Goal: Connect with others: Connect with others

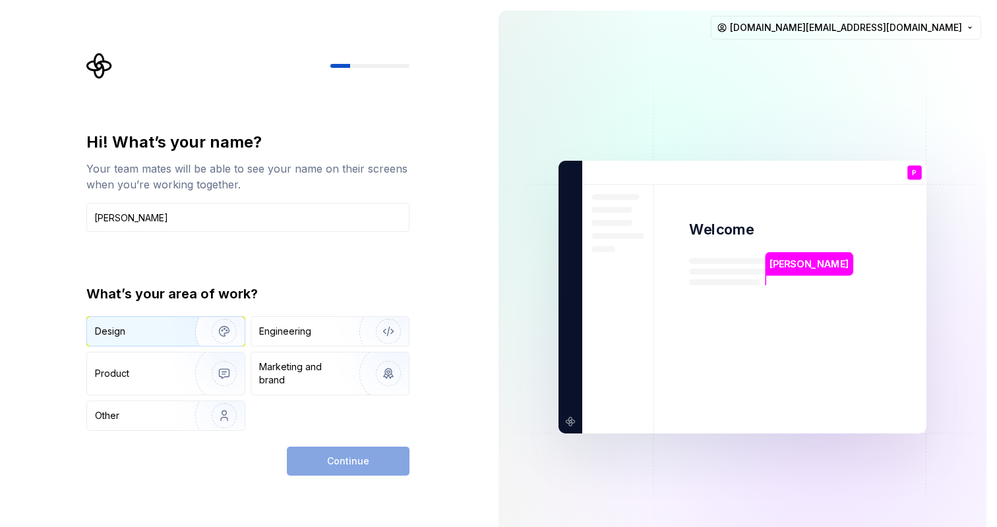
type input "[PERSON_NAME]"
click at [154, 332] on div "Design" at bounding box center [136, 331] width 83 height 13
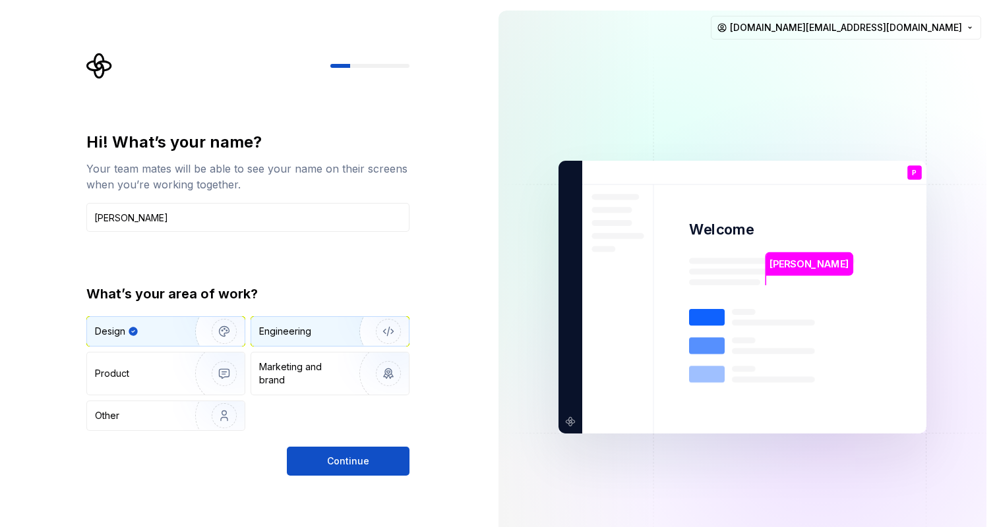
click at [303, 338] on div "Engineering" at bounding box center [285, 331] width 52 height 13
click at [172, 318] on div "Design" at bounding box center [166, 331] width 158 height 29
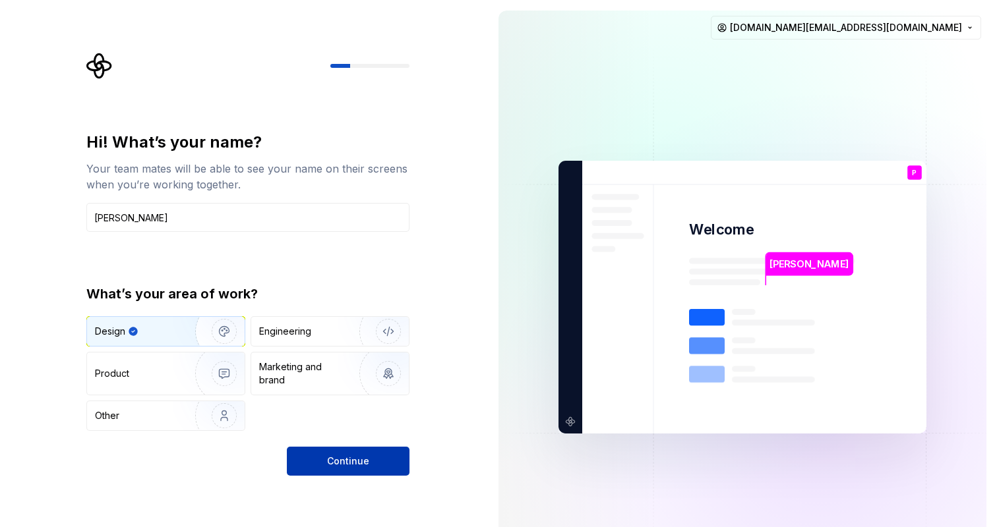
click at [362, 461] on span "Continue" at bounding box center [348, 461] width 42 height 13
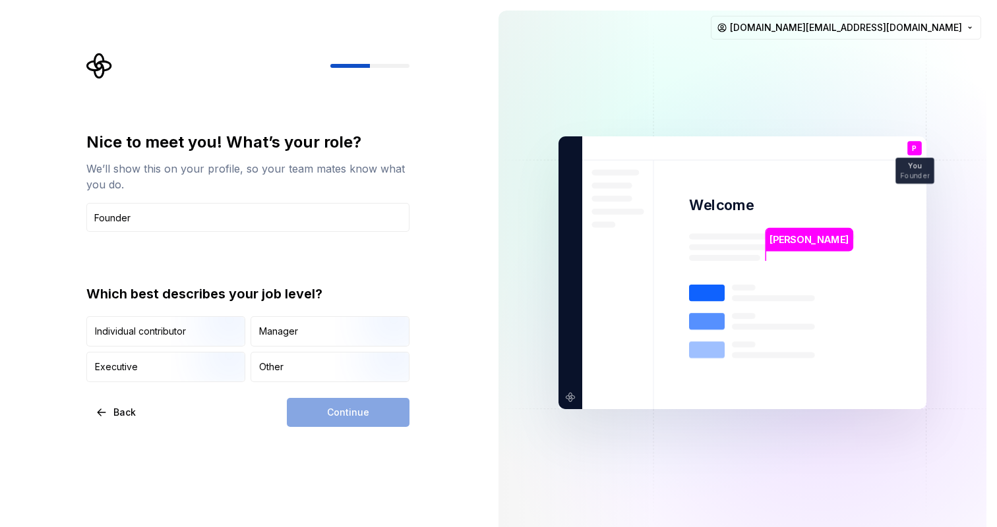
type input "Founder"
type button "IndividualContributor"
click at [197, 363] on img "button" at bounding box center [213, 383] width 84 height 88
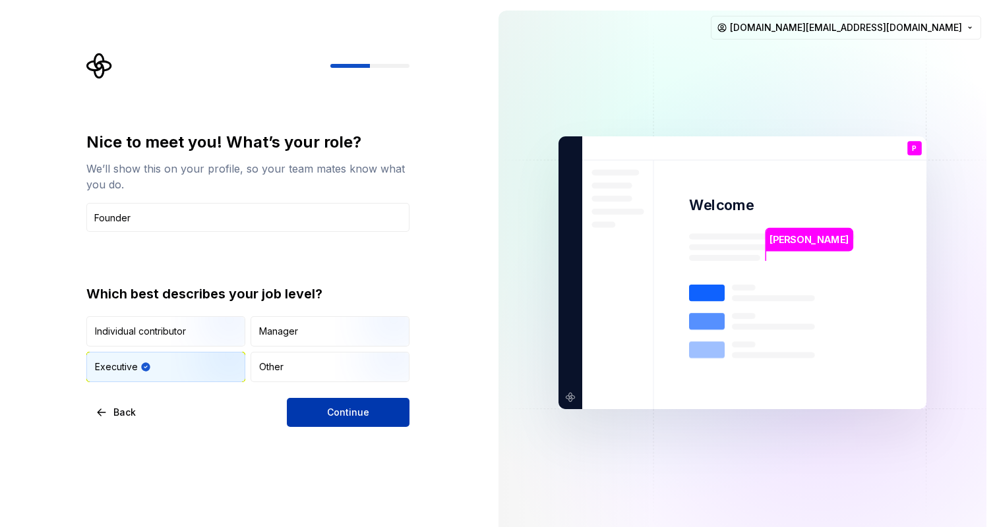
click at [353, 419] on span "Continue" at bounding box center [348, 412] width 42 height 13
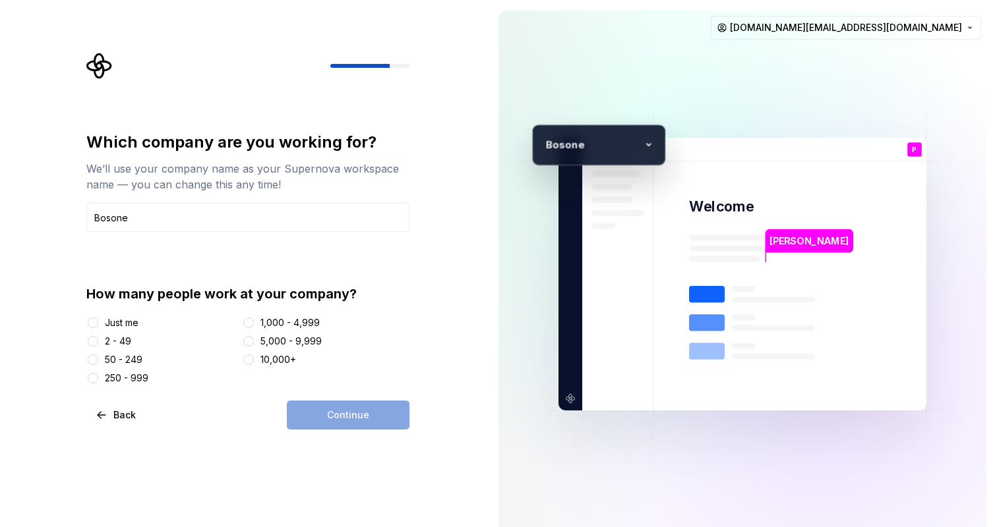
type input "Bosone"
click at [100, 343] on div "2 - 49" at bounding box center [161, 341] width 150 height 13
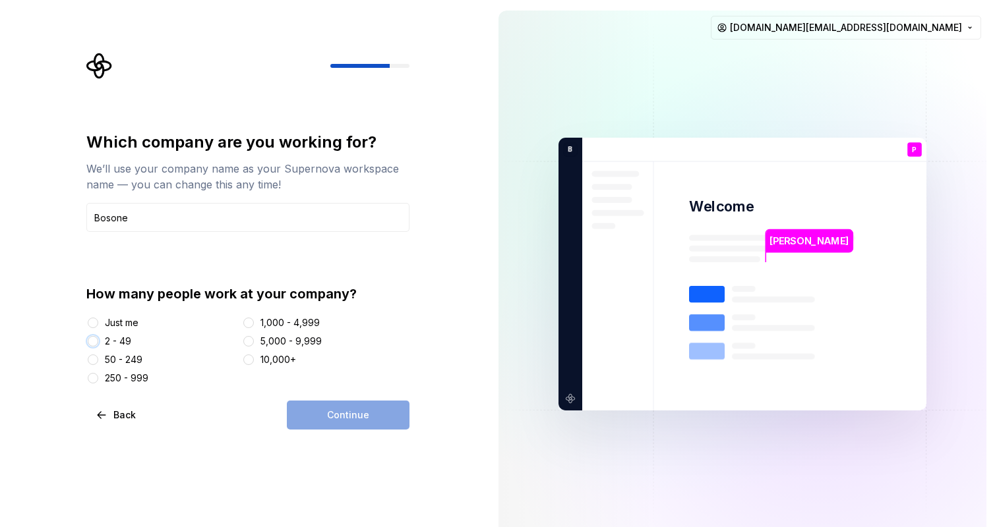
click at [88, 341] on button "2 - 49" at bounding box center [93, 341] width 11 height 11
click at [335, 419] on span "Continue" at bounding box center [348, 415] width 42 height 13
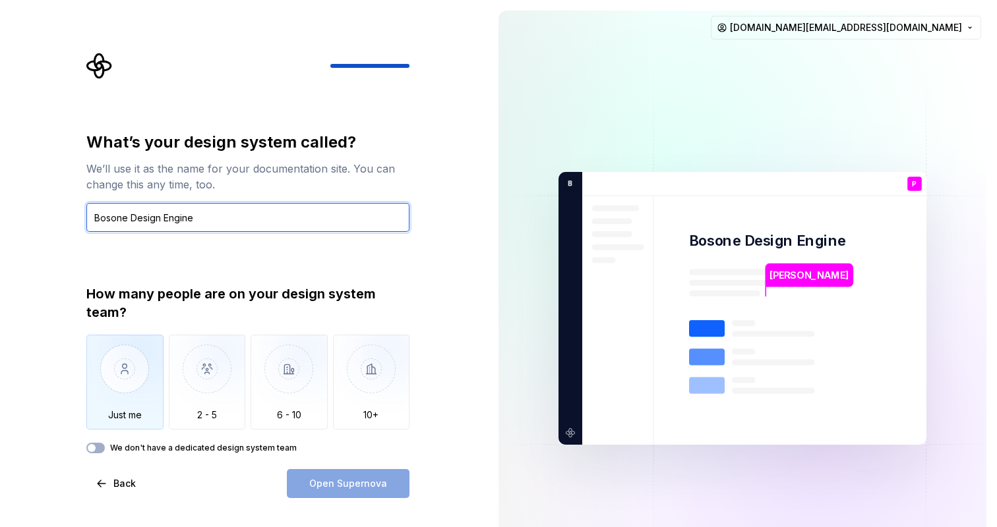
type input "Bosone Design Engine"
click at [125, 386] on img "button" at bounding box center [124, 379] width 77 height 88
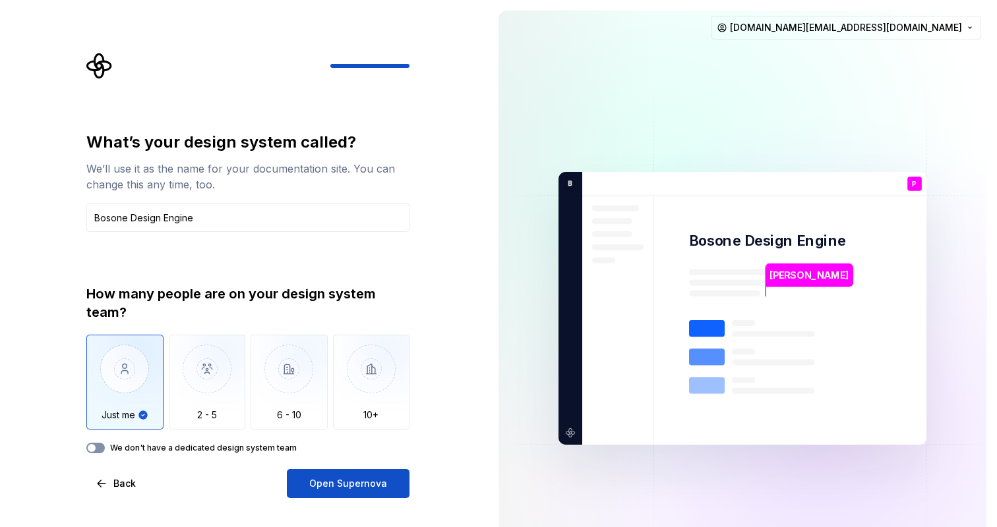
click at [101, 450] on button "We don't have a dedicated design system team" at bounding box center [95, 448] width 18 height 11
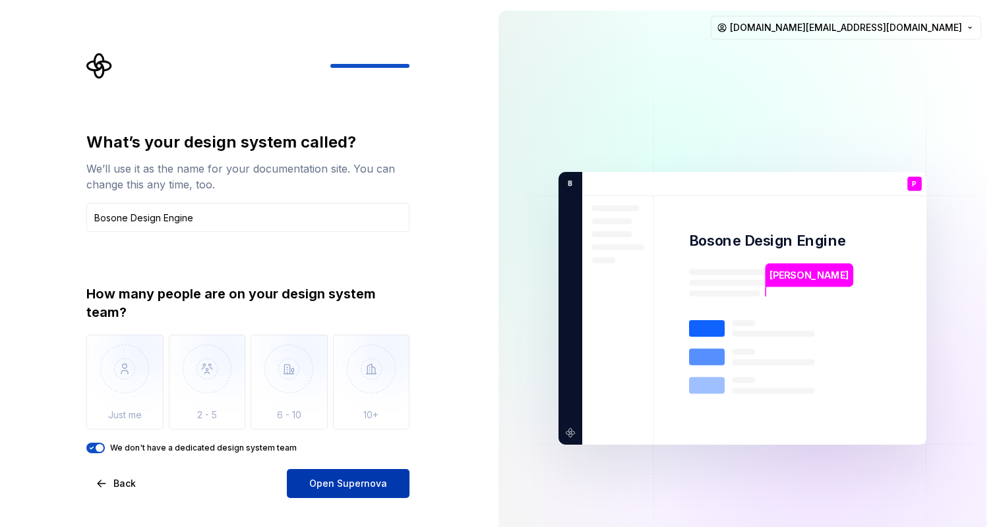
click at [321, 487] on span "Open Supernova" at bounding box center [348, 483] width 78 height 13
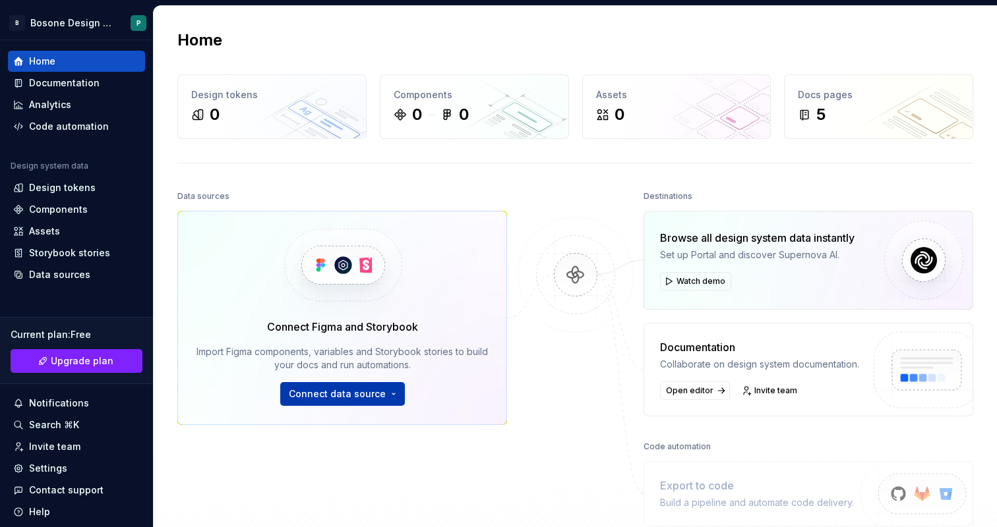
click at [339, 397] on span "Connect data source" at bounding box center [337, 394] width 97 height 13
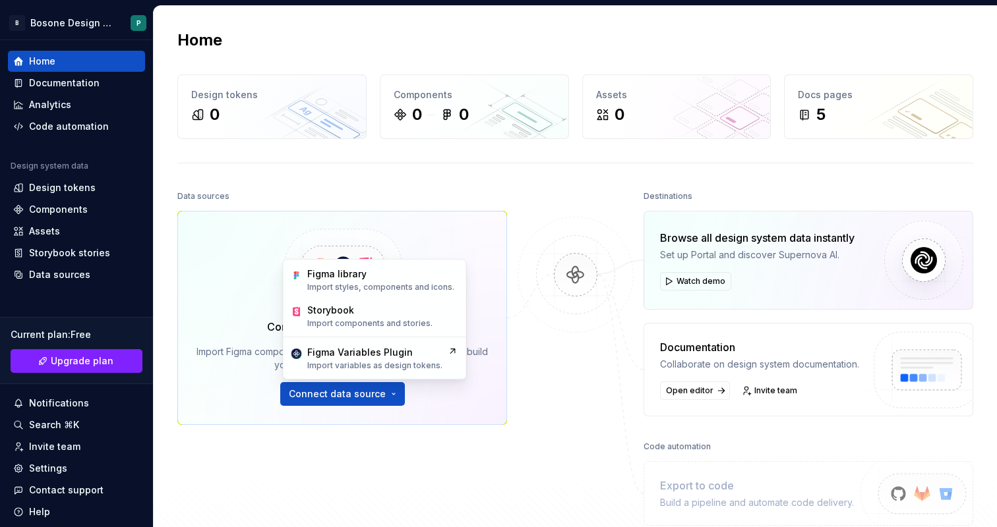
click at [392, 179] on div "Home Design tokens 0 Components 0 0 Assets 0 Docs pages 5 Data sources Connect …" at bounding box center [575, 304] width 843 height 597
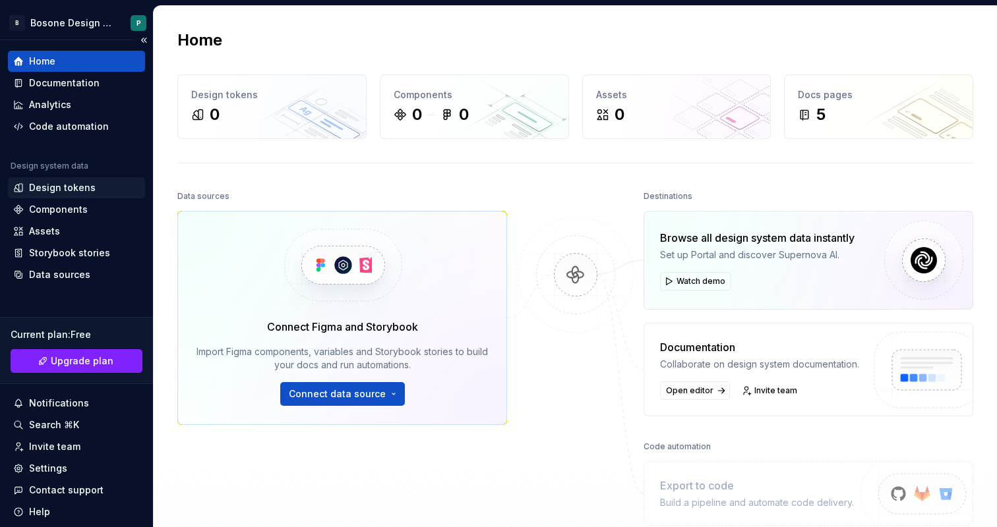
click at [82, 190] on div "Design tokens" at bounding box center [62, 187] width 67 height 13
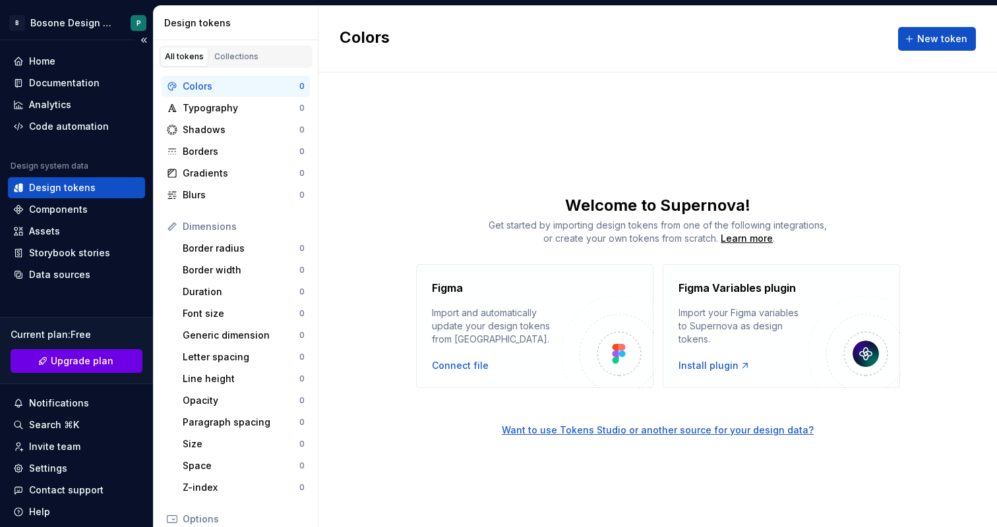
click at [104, 368] on button "Upgrade plan" at bounding box center [77, 361] width 132 height 24
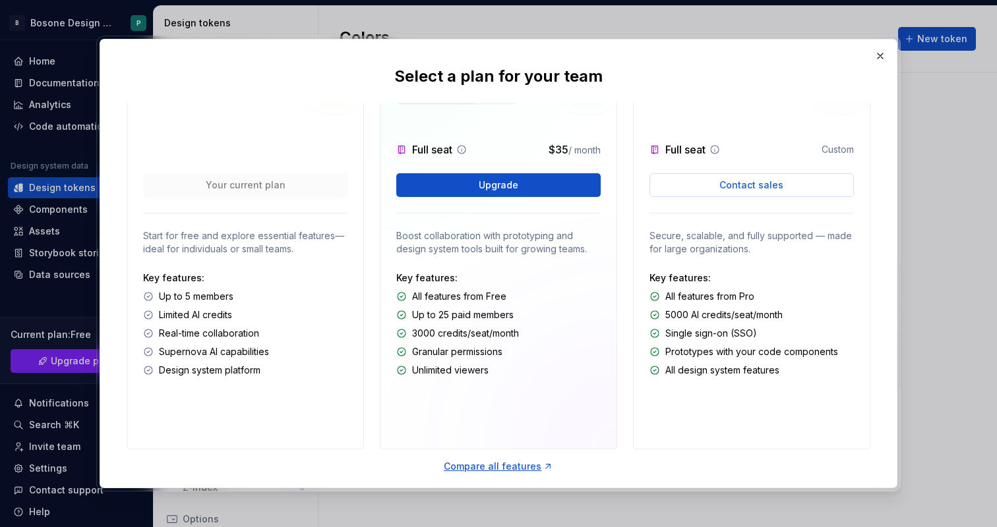
scroll to position [65, 0]
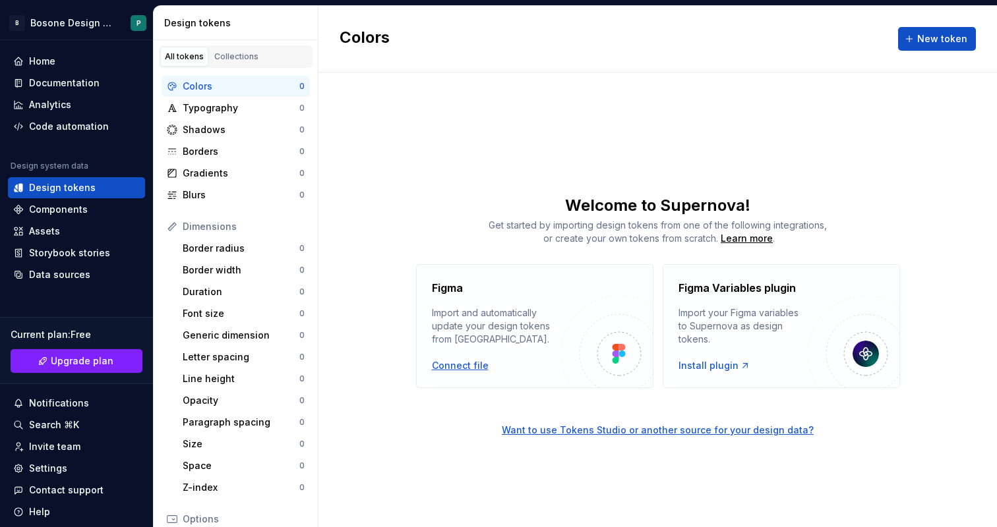
click at [475, 368] on div "Connect file" at bounding box center [460, 365] width 57 height 13
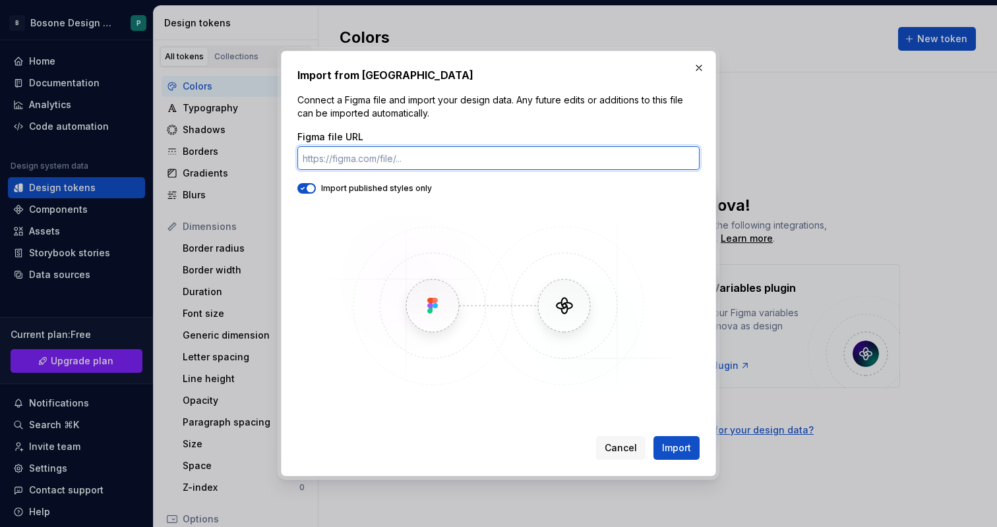
paste input "[URL][DOMAIN_NAME]"
type input "[URL][DOMAIN_NAME]"
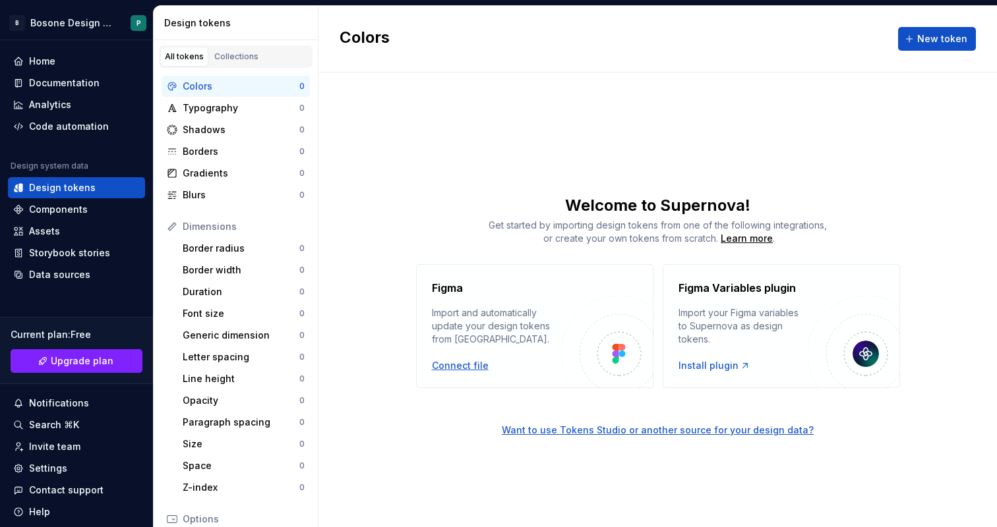
click at [456, 368] on div "Connect file" at bounding box center [460, 365] width 57 height 13
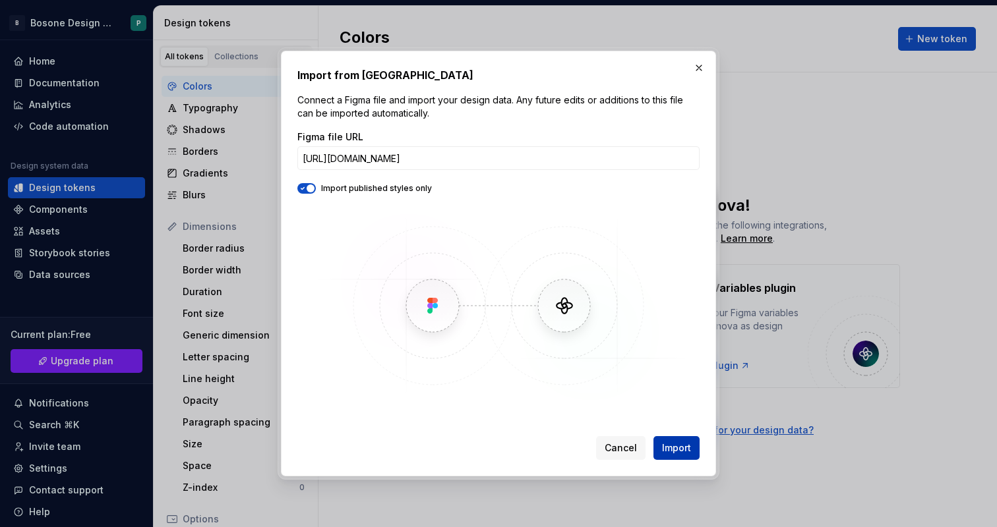
drag, startPoint x: 667, startPoint y: 448, endPoint x: 655, endPoint y: 456, distance: 14.8
click at [667, 448] on span "Import" at bounding box center [676, 448] width 29 height 13
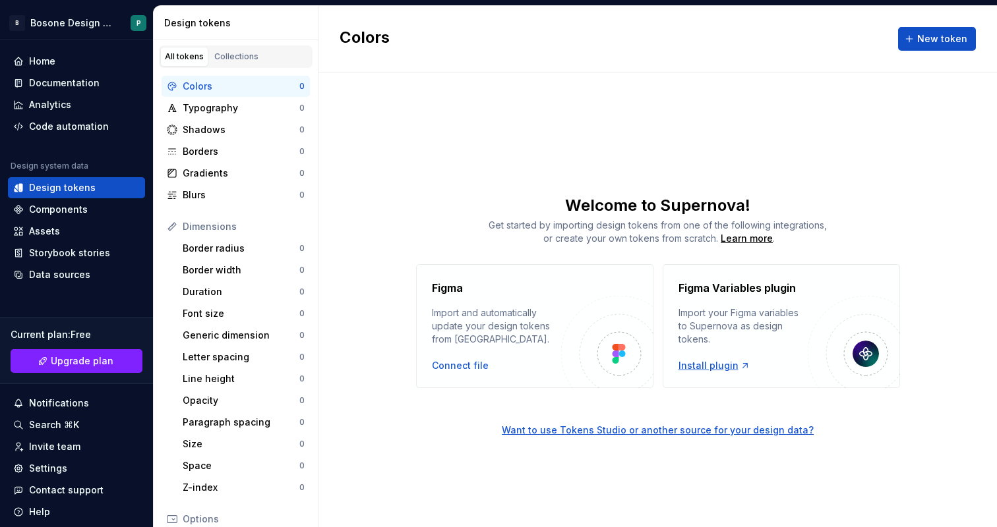
click at [722, 367] on div "Install plugin" at bounding box center [714, 365] width 72 height 13
click at [469, 367] on div "Connect file" at bounding box center [460, 365] width 57 height 13
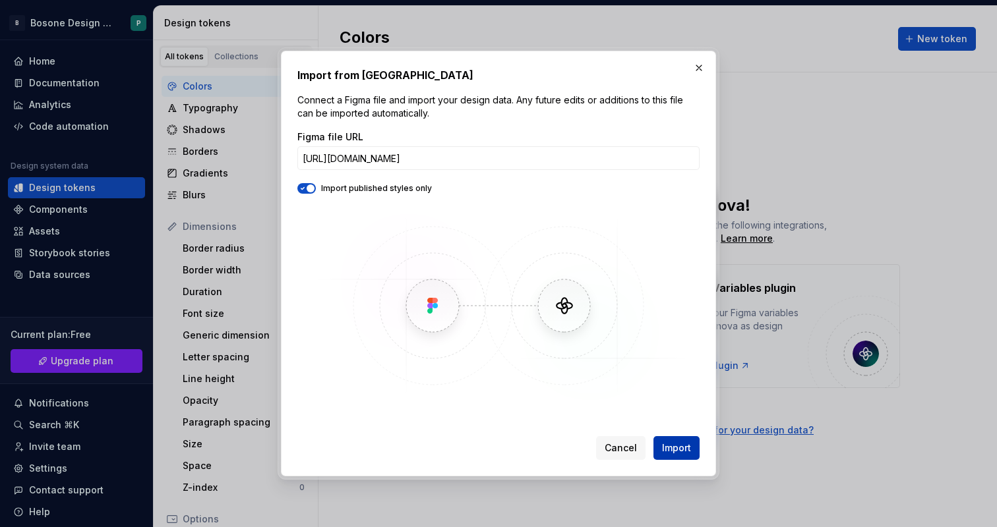
type input "[URL][DOMAIN_NAME]"
click at [676, 448] on span "Import" at bounding box center [676, 448] width 29 height 13
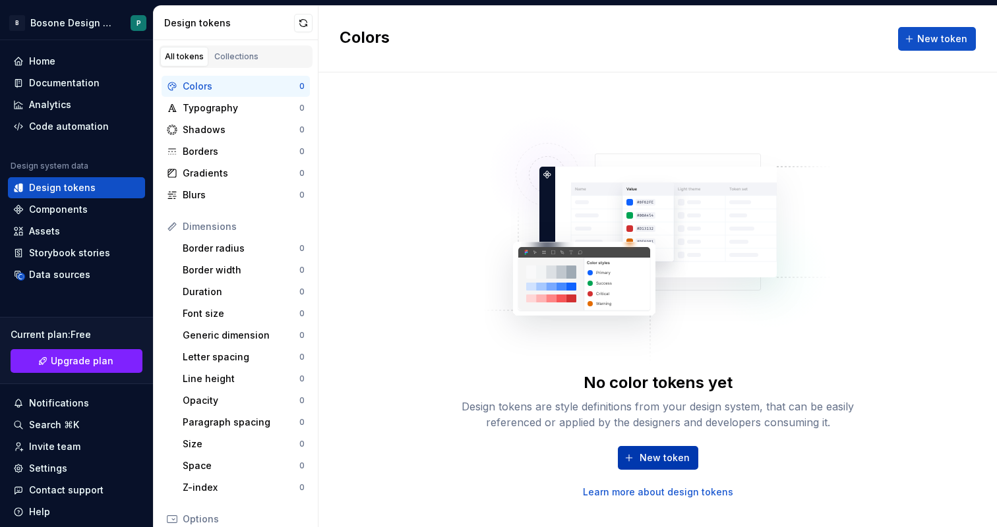
click at [643, 465] on button "New token" at bounding box center [658, 458] width 80 height 24
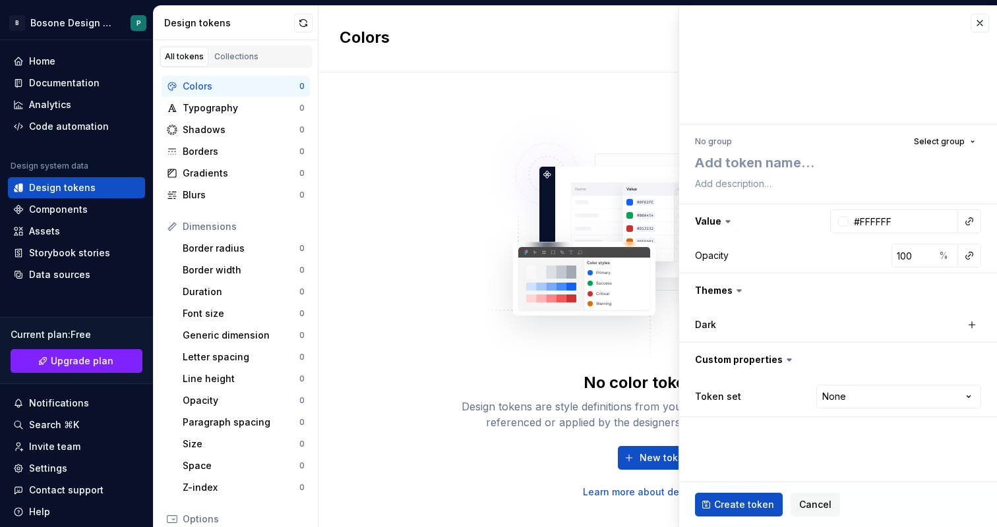
type textarea "*"
click at [810, 500] on span "Cancel" at bounding box center [815, 504] width 32 height 13
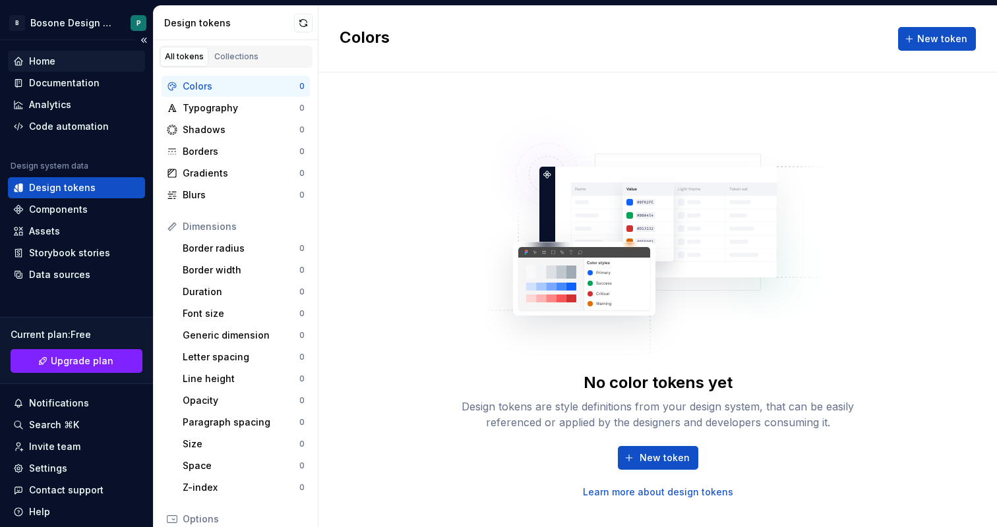
click at [40, 61] on div "Home" at bounding box center [42, 61] width 26 height 13
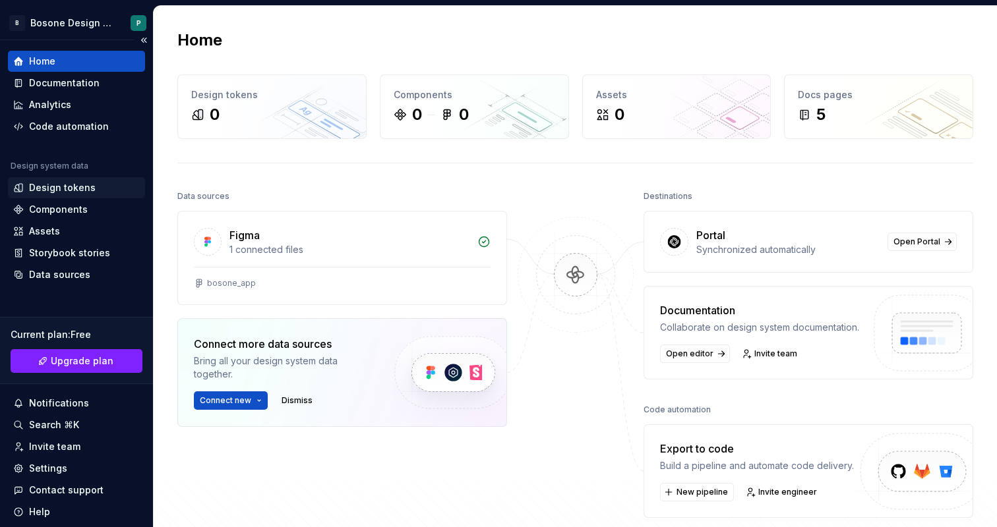
click at [69, 192] on div "Design tokens" at bounding box center [62, 187] width 67 height 13
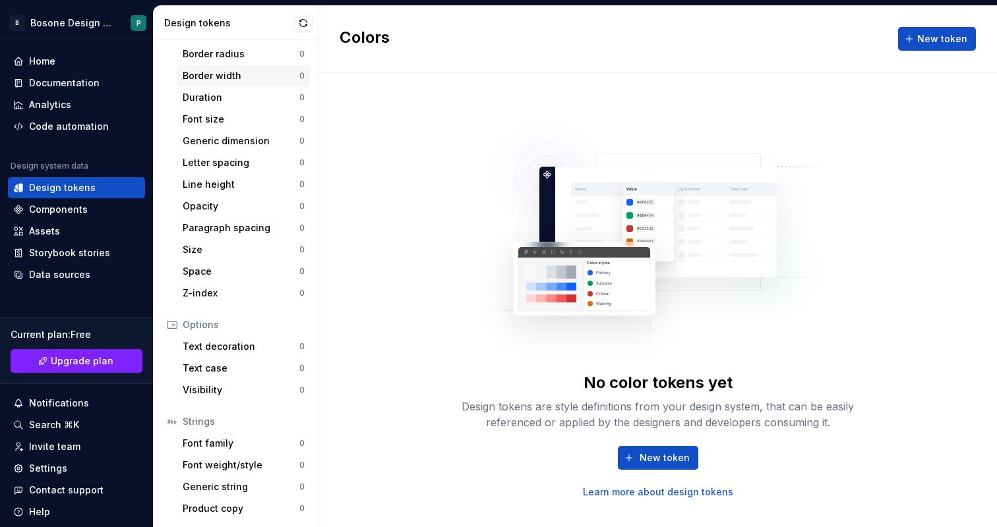
scroll to position [197, 0]
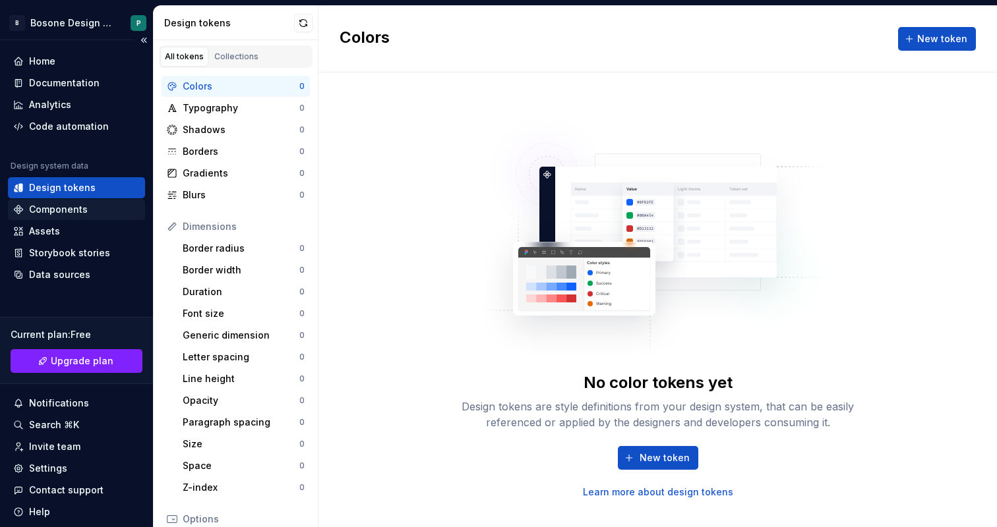
click at [90, 213] on div "Components" at bounding box center [76, 209] width 127 height 13
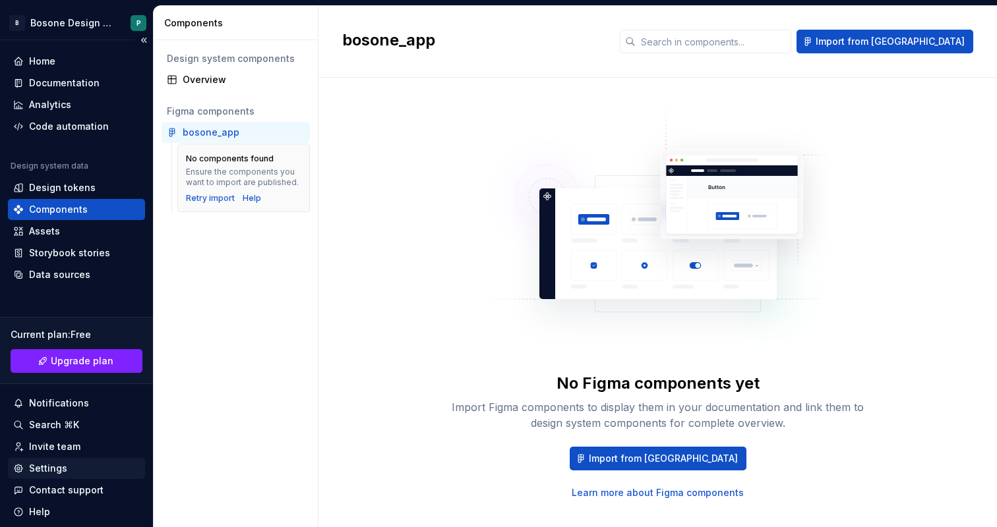
click at [64, 466] on div "Settings" at bounding box center [48, 468] width 38 height 13
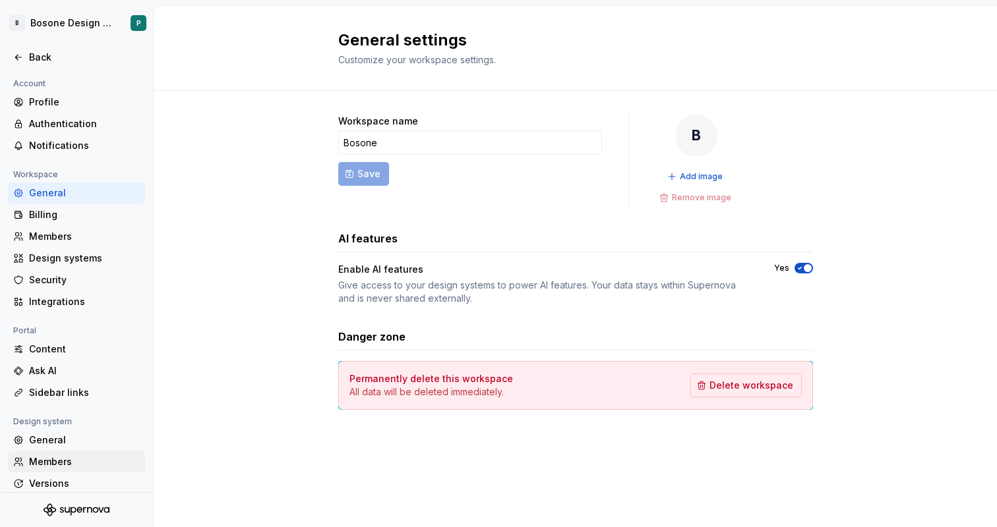
click at [67, 457] on div "Members" at bounding box center [84, 462] width 111 height 13
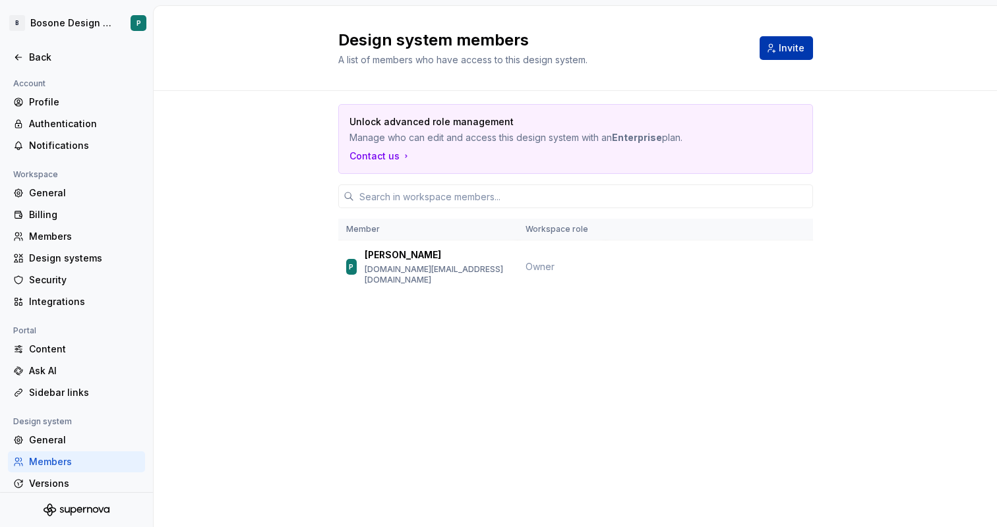
click at [798, 42] on span "Invite" at bounding box center [792, 48] width 26 height 13
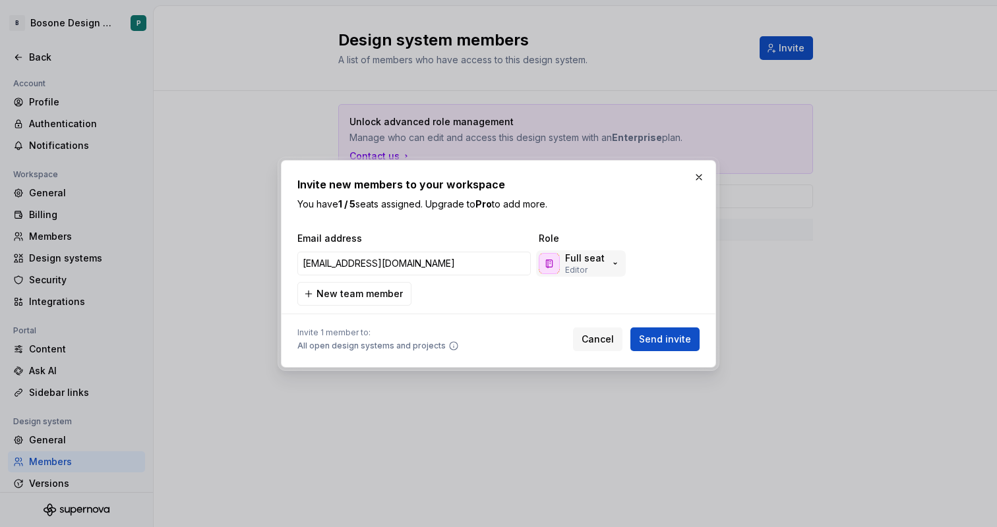
type input "akash.munda@bosonex.com"
click at [600, 265] on div "Full seat Editor" at bounding box center [585, 264] width 40 height 24
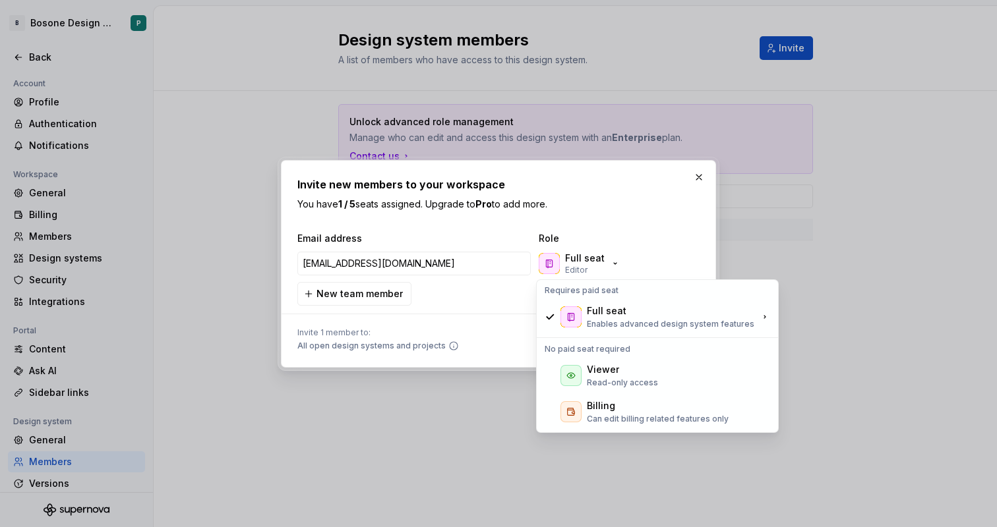
click at [630, 222] on div "Invite new members to your workspace You have 1 / 5 seats assigned. Upgrade to …" at bounding box center [498, 264] width 402 height 175
click at [473, 326] on div "Invite 1 member to: All open design systems and projects Cancel Send invite" at bounding box center [498, 336] width 402 height 29
click at [620, 314] on div "Full seat" at bounding box center [607, 311] width 40 height 13
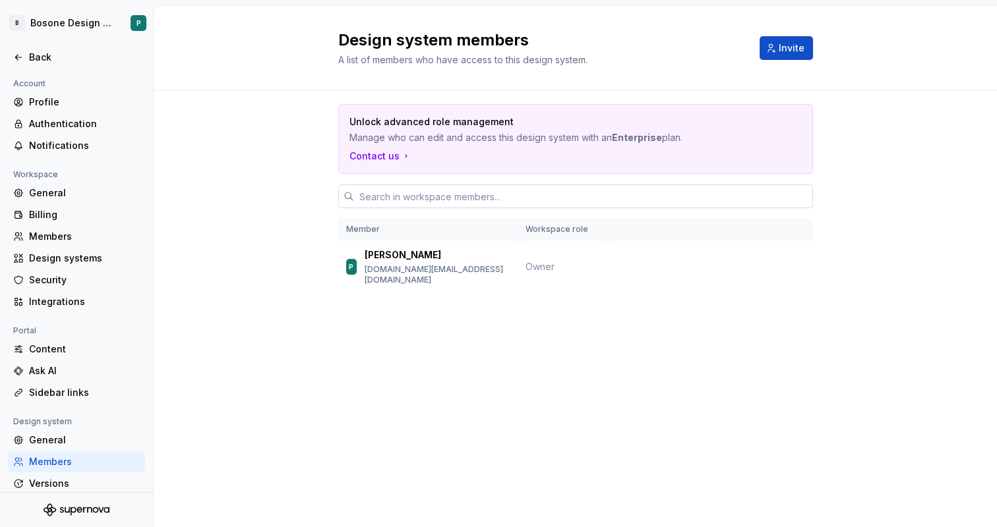
click at [391, 194] on input "text" at bounding box center [583, 197] width 459 height 24
click at [803, 47] on span "Invite" at bounding box center [792, 48] width 26 height 13
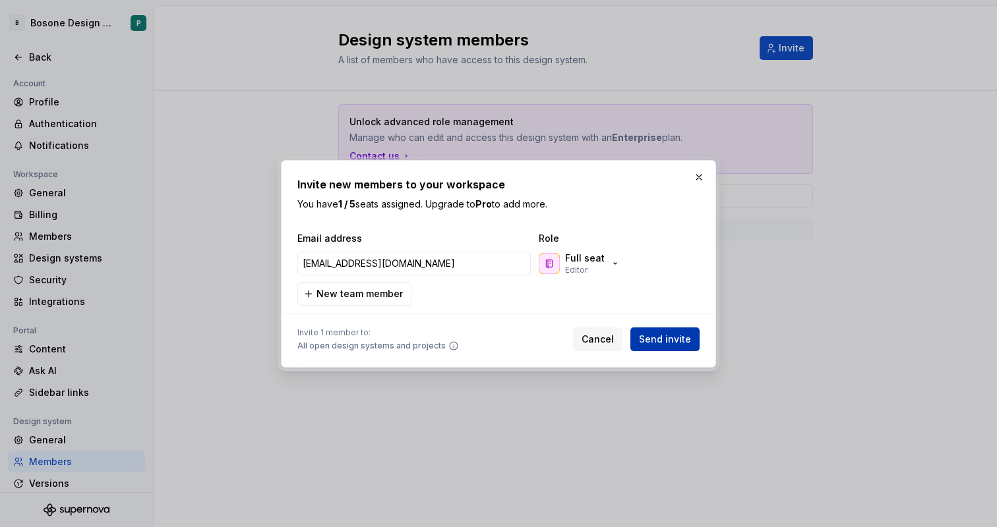
type input "akash.munda@bosonex.com"
click at [664, 329] on button "Send invite" at bounding box center [664, 340] width 69 height 24
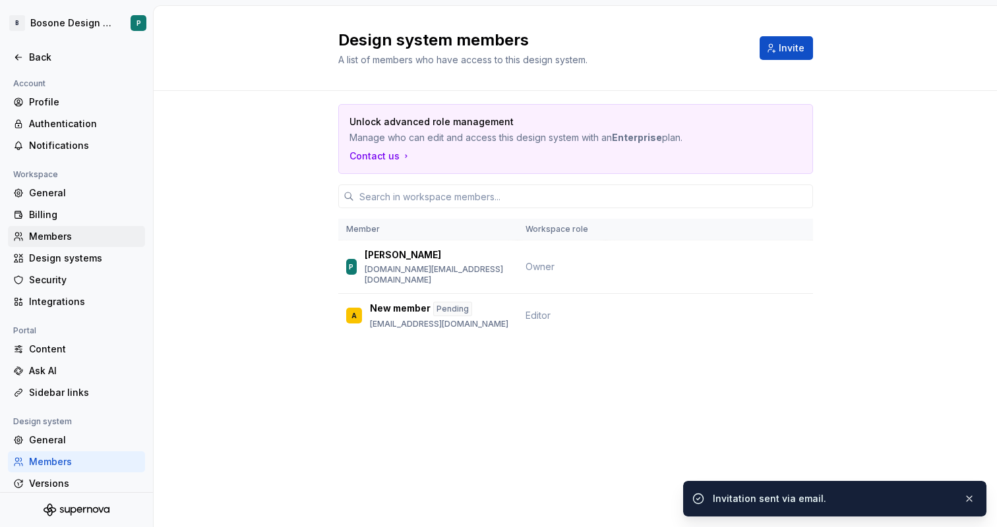
click at [63, 241] on div "Members" at bounding box center [84, 236] width 111 height 13
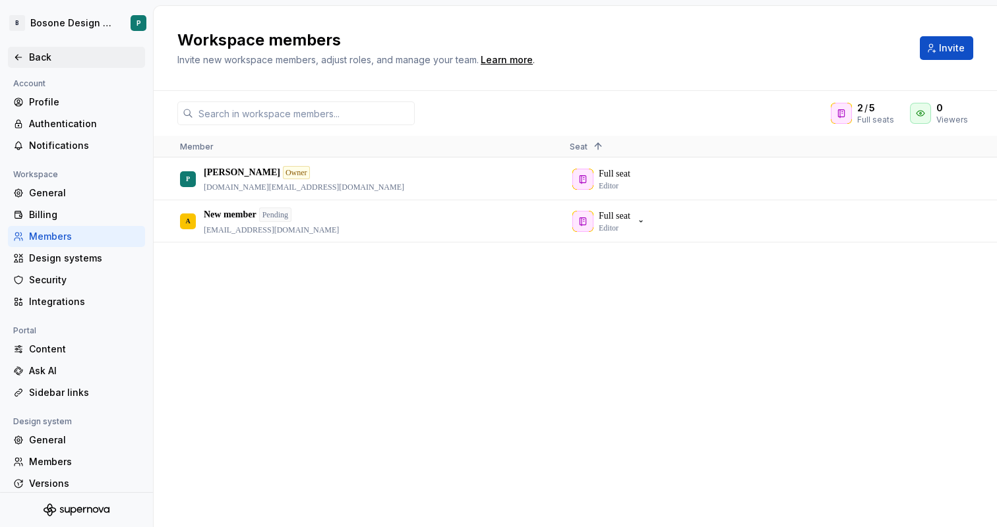
click at [23, 55] on icon at bounding box center [18, 57] width 11 height 11
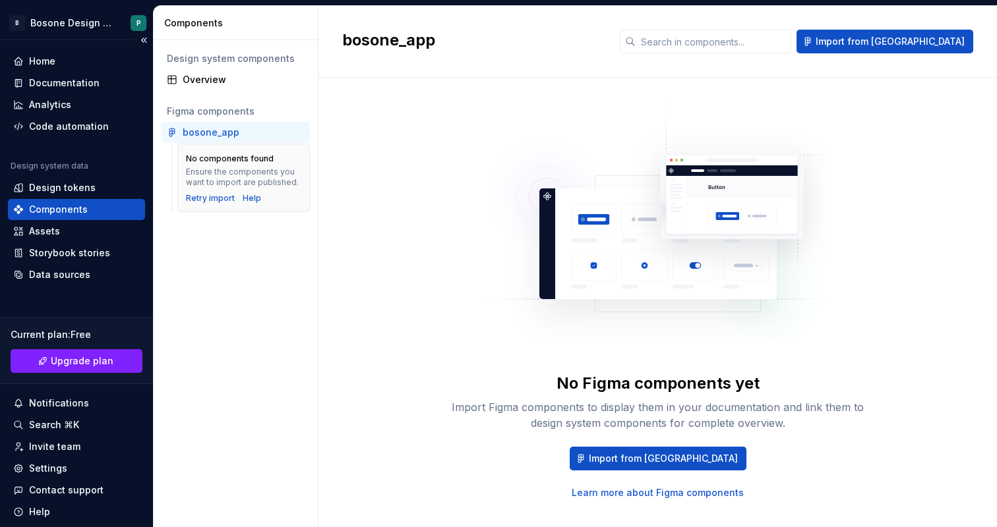
scroll to position [41, 0]
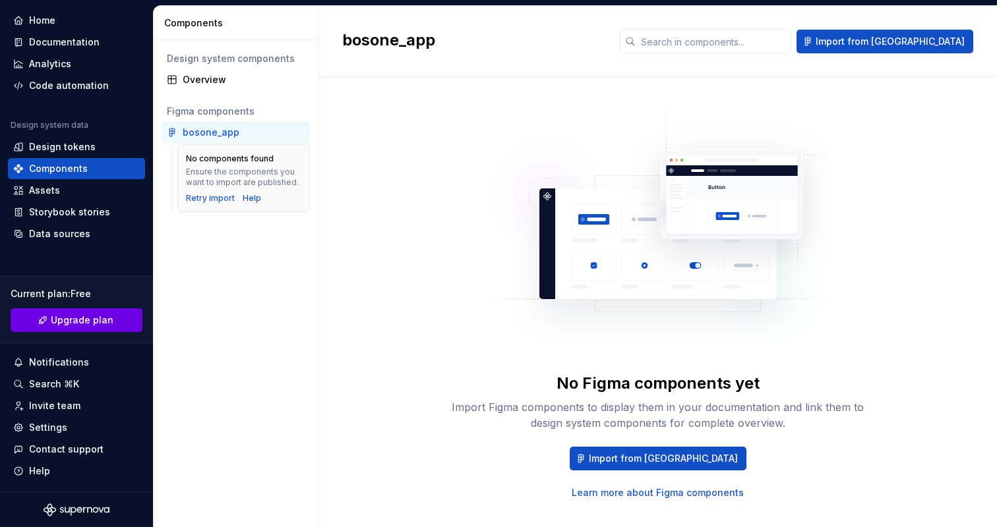
click at [67, 319] on span "Upgrade plan" at bounding box center [82, 320] width 63 height 13
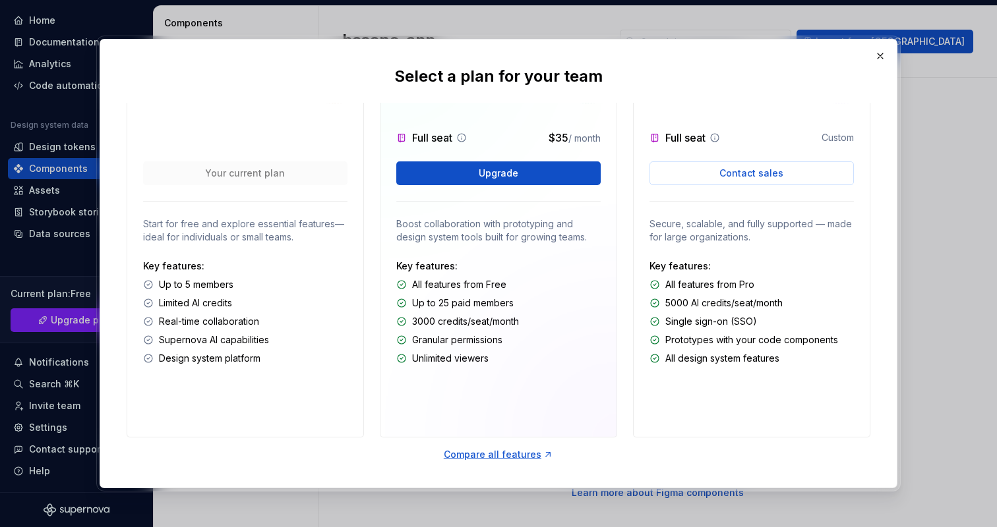
scroll to position [76, 0]
click at [454, 456] on div "Compare all features" at bounding box center [498, 454] width 109 height 13
